Goal: Information Seeking & Learning: Learn about a topic

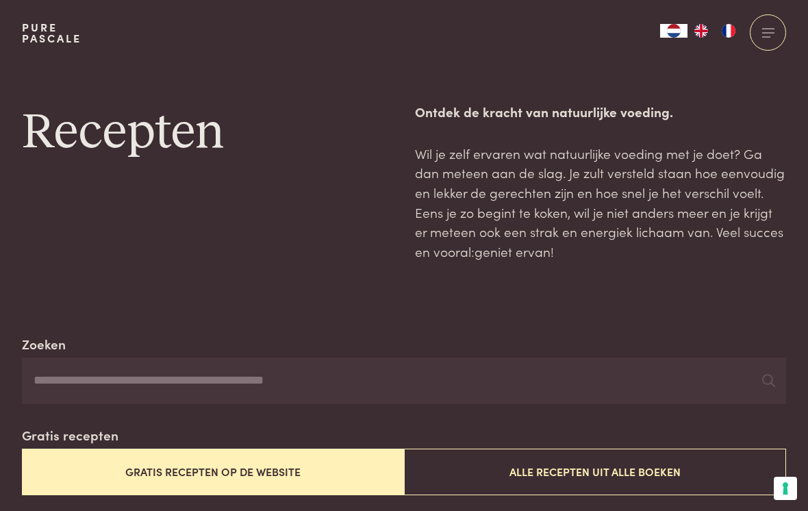
click at [289, 468] on button "Gratis recepten op de website" at bounding box center [213, 472] width 382 height 46
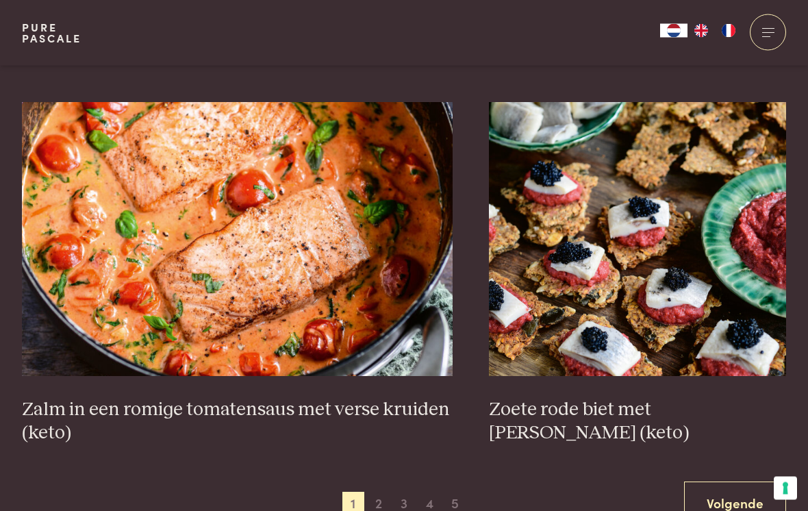
scroll to position [2282, 0]
click at [380, 499] on span "2" at bounding box center [379, 503] width 22 height 22
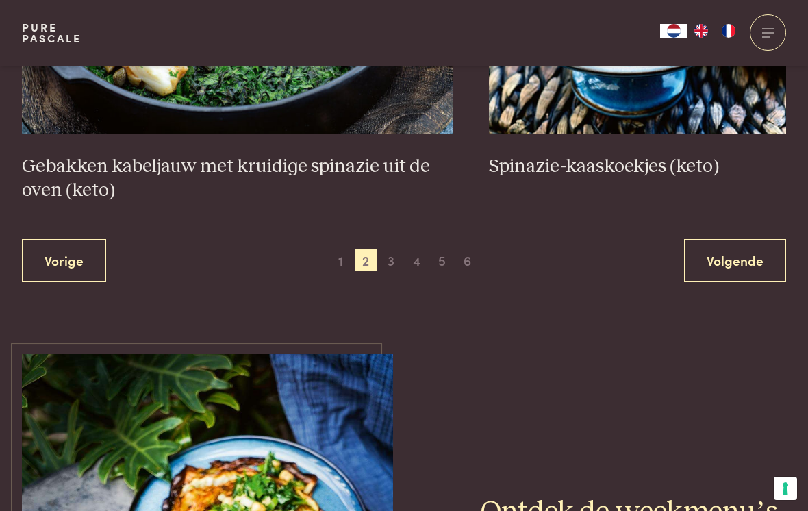
scroll to position [2548, 0]
click at [395, 250] on span "3" at bounding box center [391, 261] width 22 height 22
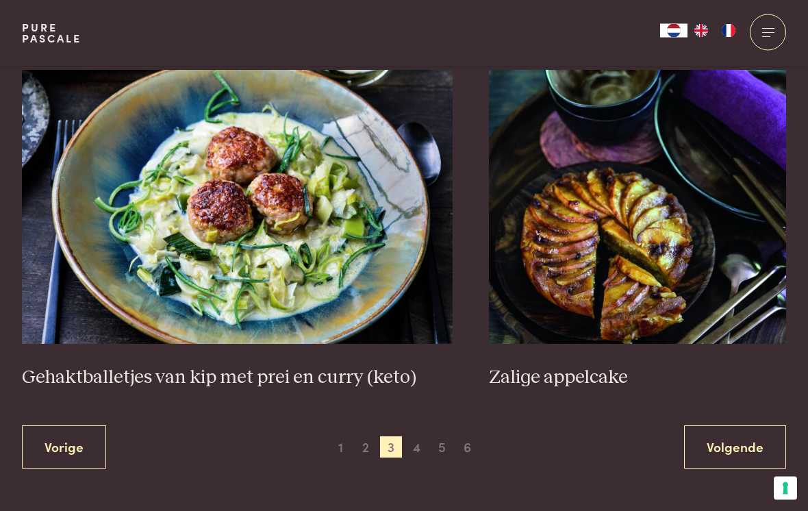
scroll to position [2436, 0]
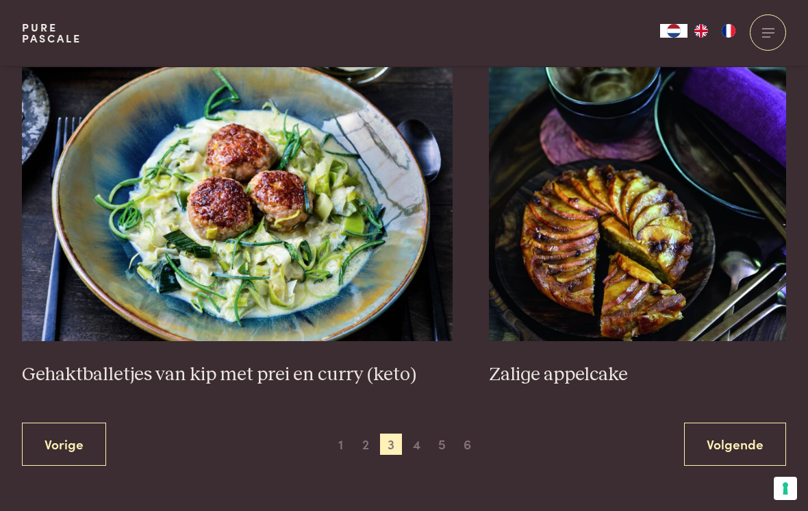
click at [414, 438] on span "4" at bounding box center [417, 445] width 22 height 22
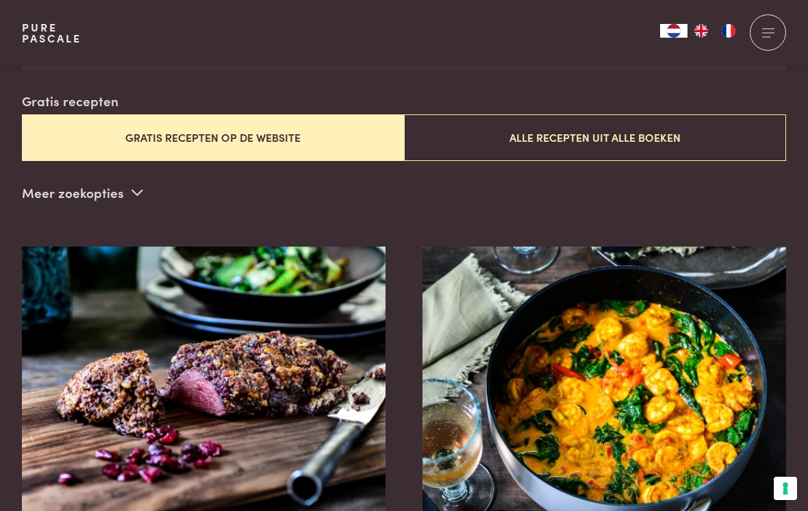
scroll to position [331, 0]
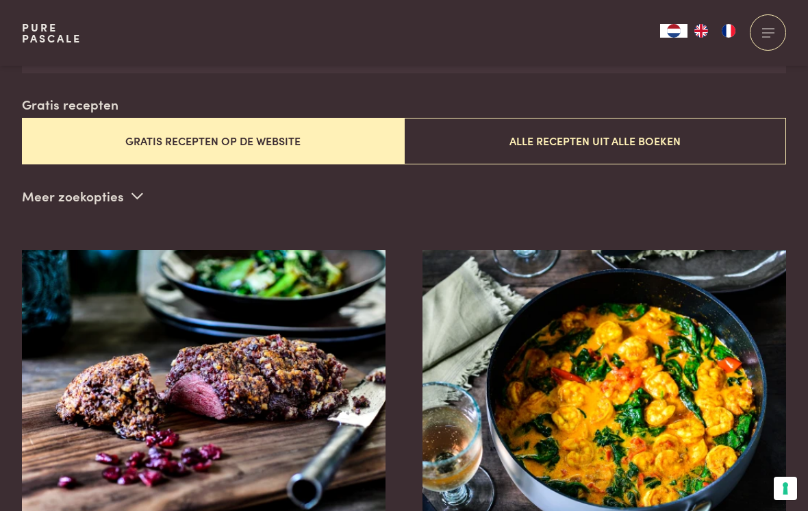
click at [775, 391] on img at bounding box center [605, 387] width 365 height 274
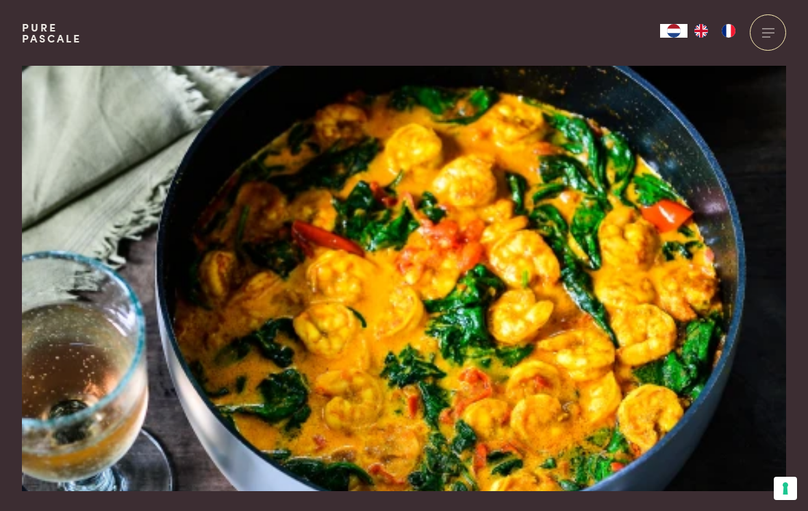
scroll to position [32, 0]
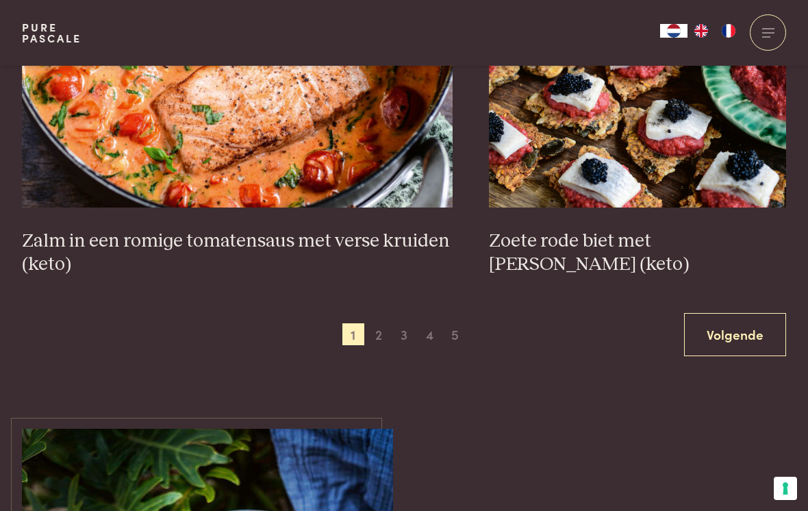
click at [402, 328] on span "3" at bounding box center [404, 334] width 22 height 22
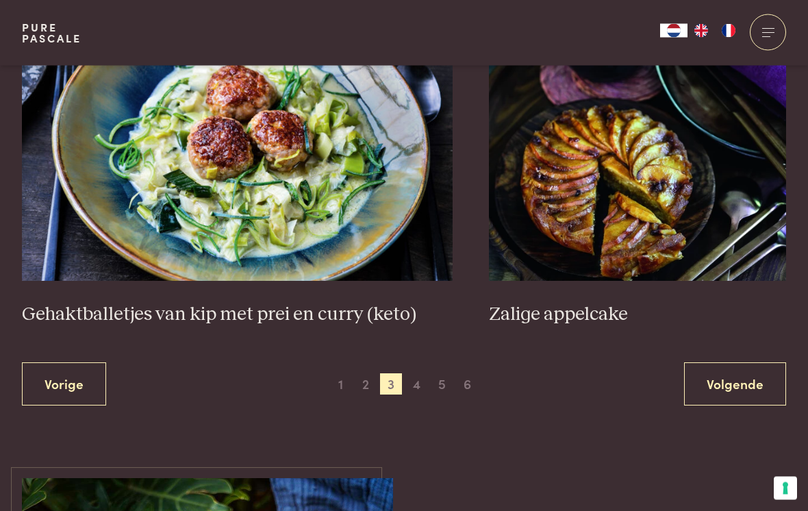
click at [414, 378] on span "4" at bounding box center [417, 385] width 22 height 22
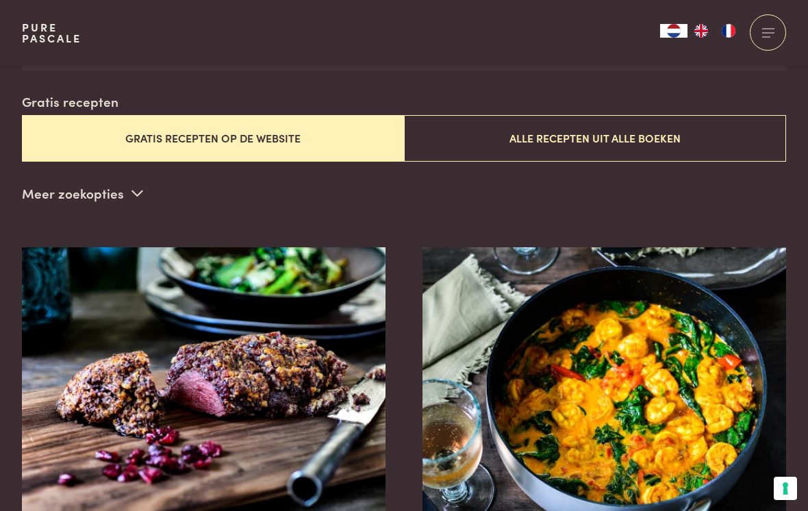
scroll to position [331, 0]
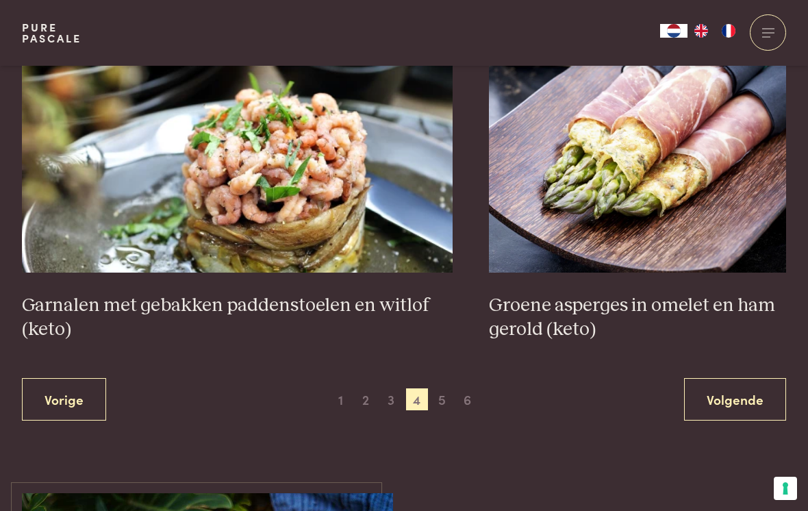
click at [442, 391] on span "5" at bounding box center [443, 399] width 22 height 22
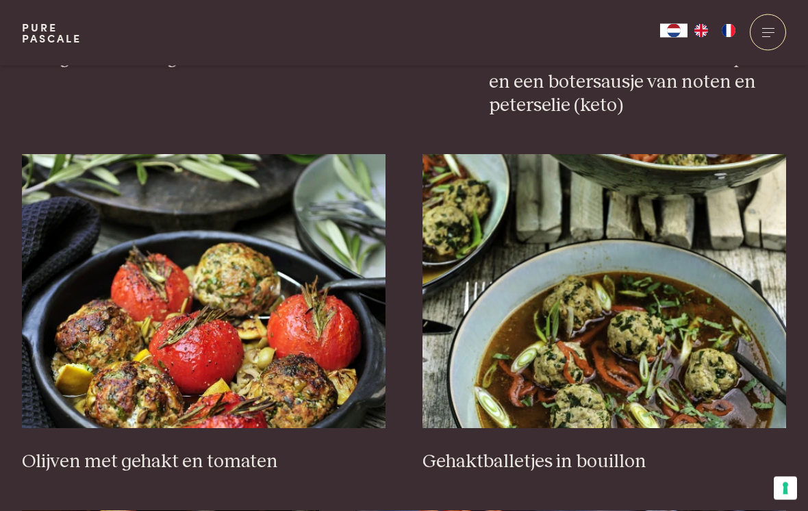
scroll to position [1566, 0]
click at [638, 325] on img at bounding box center [605, 291] width 365 height 274
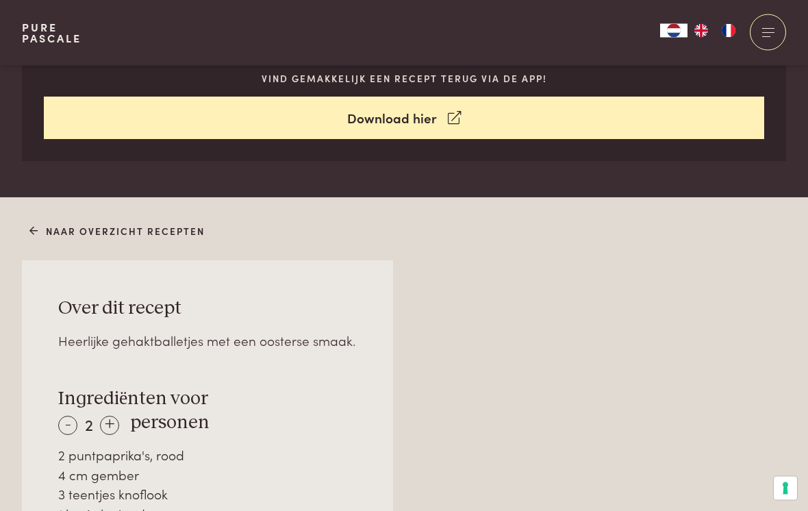
scroll to position [725, 0]
click at [109, 421] on div "+" at bounding box center [109, 425] width 19 height 19
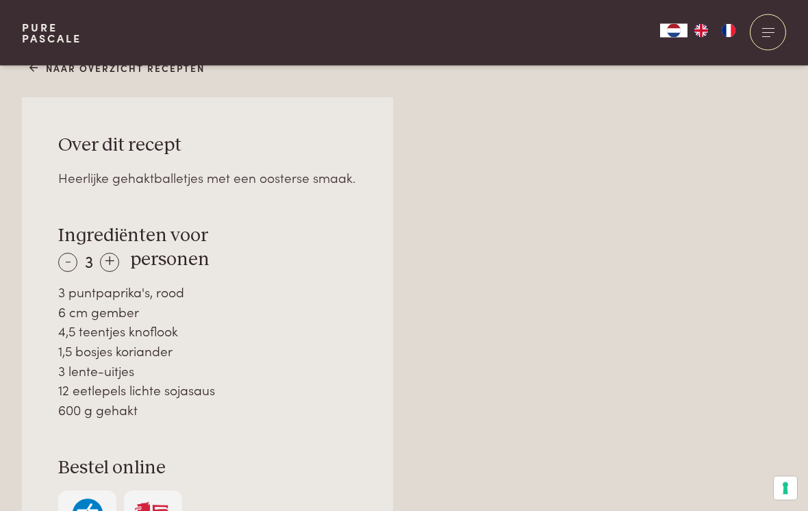
scroll to position [890, 0]
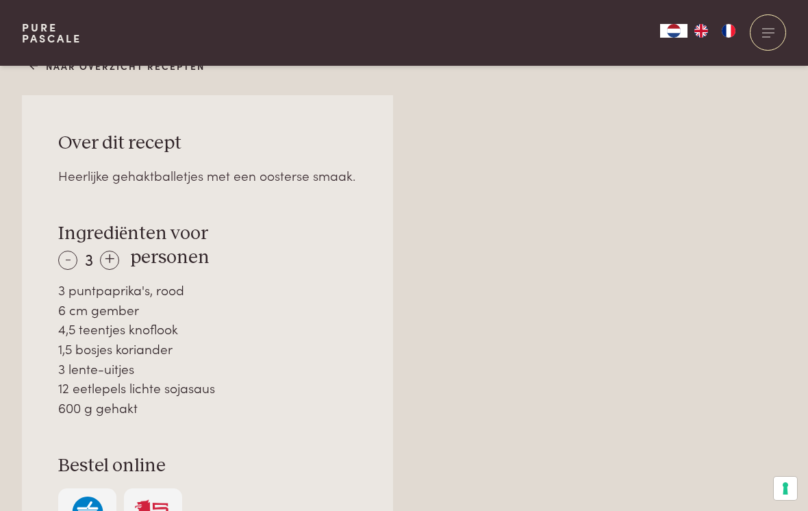
click at [110, 260] on div "+" at bounding box center [109, 260] width 19 height 19
click at [64, 260] on div "-" at bounding box center [67, 260] width 19 height 19
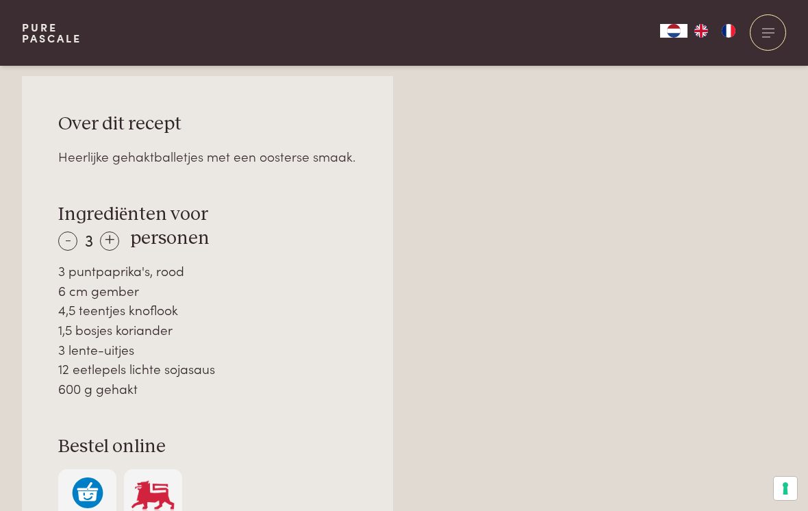
scroll to position [911, 0]
